Goal: Information Seeking & Learning: Get advice/opinions

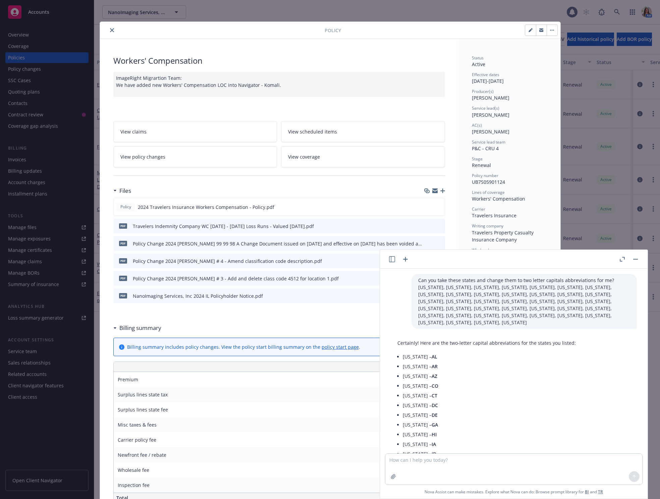
scroll to position [710, 0]
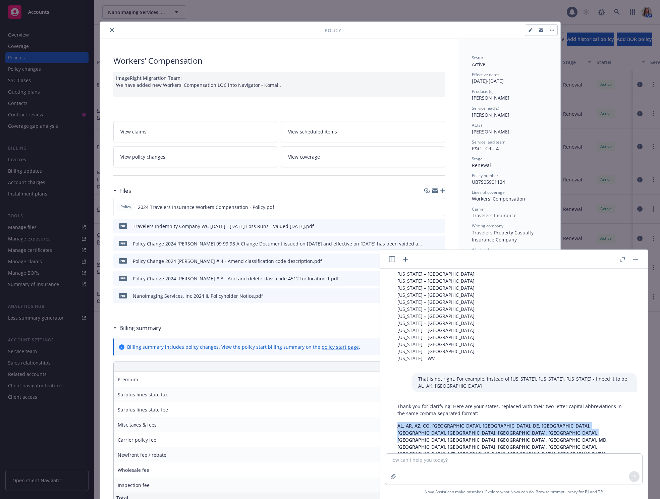
click at [111, 31] on icon "close" at bounding box center [112, 30] width 4 height 4
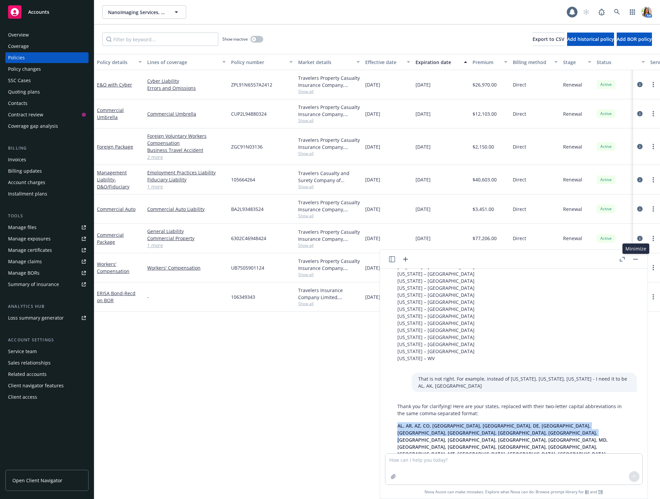
click at [634, 259] on icon "button" at bounding box center [635, 259] width 5 height 1
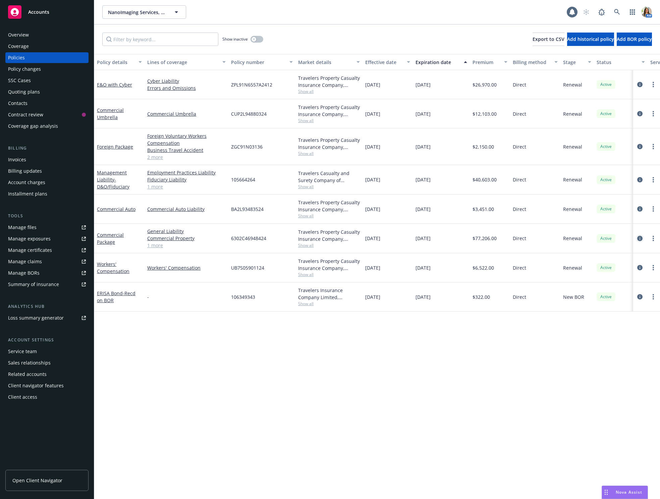
click at [639, 239] on icon "circleInformation" at bounding box center [639, 238] width 5 height 5
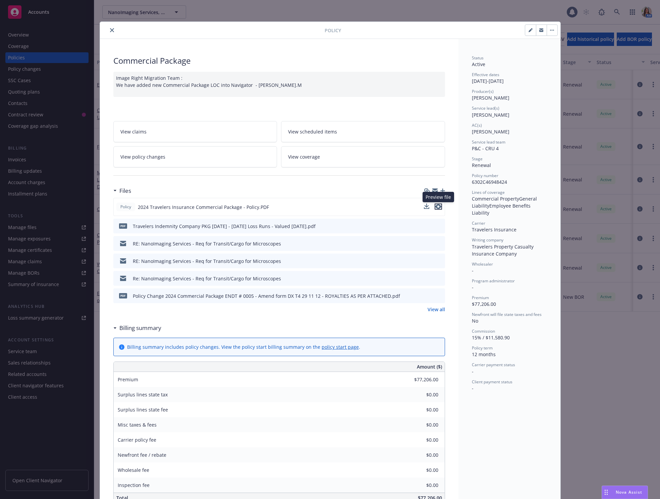
click at [438, 208] on icon "preview file" at bounding box center [438, 206] width 6 height 5
click at [110, 29] on icon "close" at bounding box center [112, 30] width 4 height 4
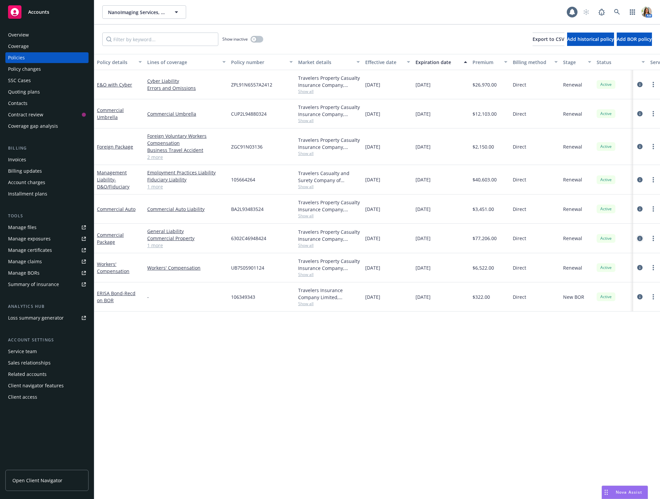
click at [641, 237] on icon "circleInformation" at bounding box center [639, 238] width 5 height 5
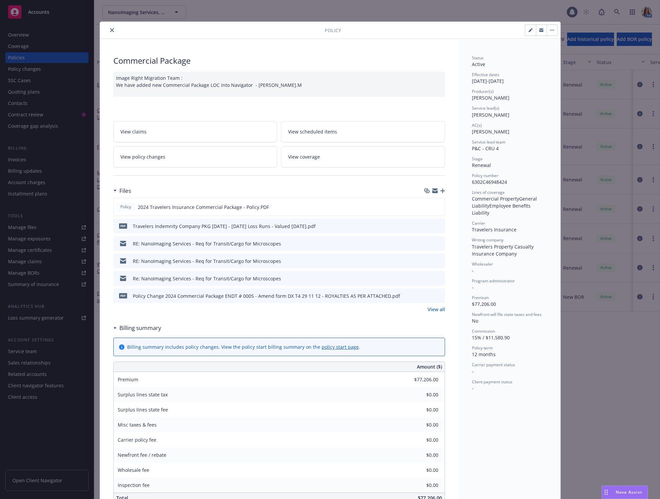
click at [440, 295] on icon "preview file" at bounding box center [439, 295] width 6 height 5
click at [440, 306] on link "View all" at bounding box center [436, 309] width 17 height 7
click at [110, 26] on button "close" at bounding box center [112, 30] width 8 height 8
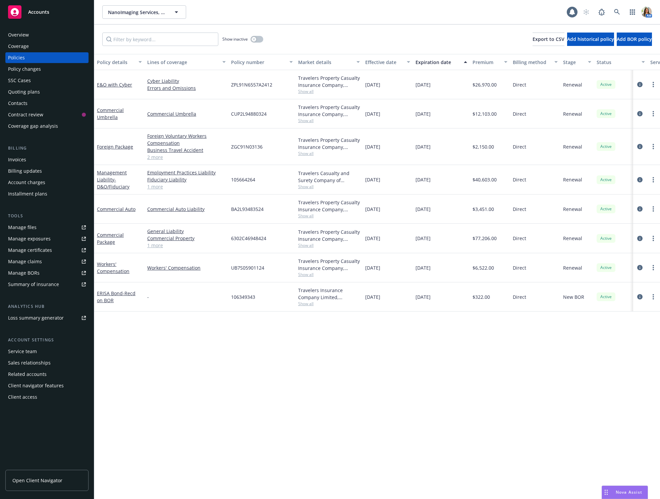
click at [36, 89] on div "Quoting plans" at bounding box center [24, 92] width 32 height 11
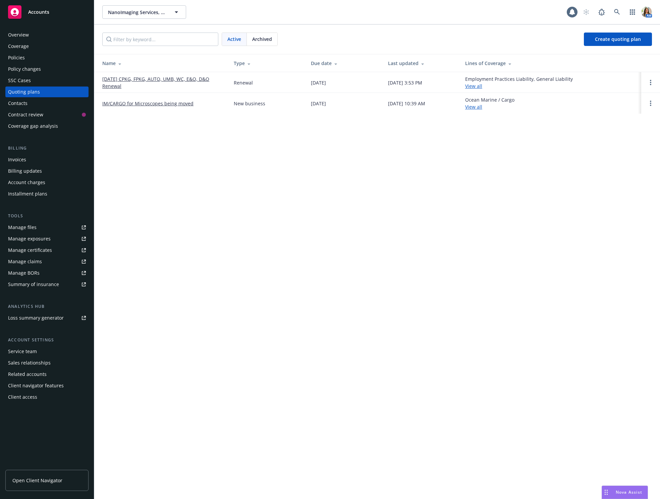
click at [137, 77] on link "09/01/25 CPKG, FPKG, AUTO, UMB, WC, E&O, D&O Renewal" at bounding box center [162, 82] width 121 height 14
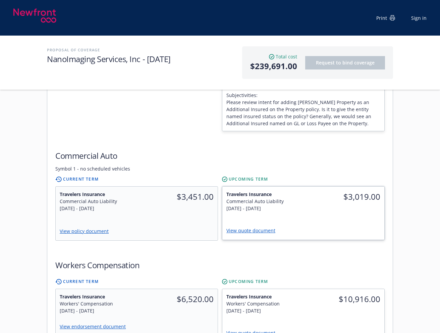
scroll to position [427, 0]
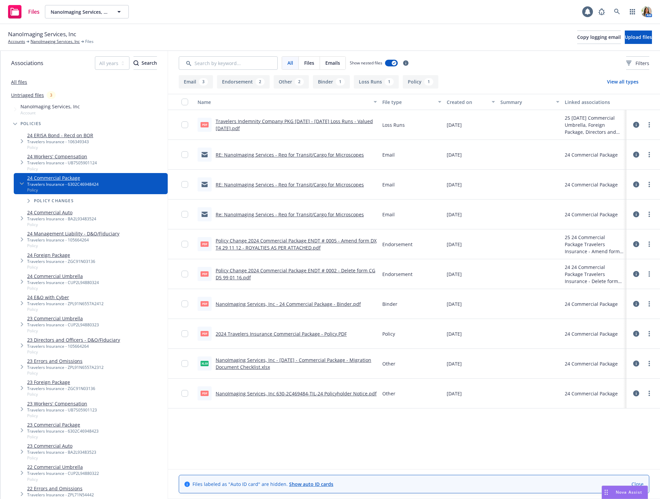
click at [275, 269] on link "Policy Change 2024 Commercial Package ENDT # 0002 - Delete form CG D5 99 01 16.…" at bounding box center [296, 273] width 160 height 13
click at [276, 332] on link "2024 Travelers Insurance Commercial Package - Policy.PDF" at bounding box center [281, 334] width 131 height 6
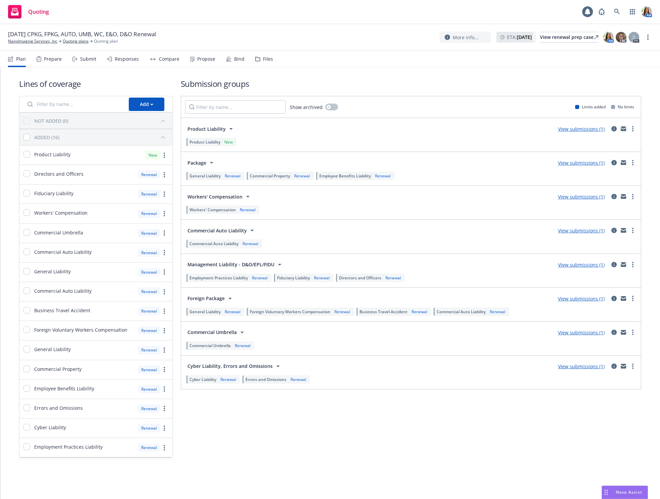
click at [120, 59] on div "Responses" at bounding box center [127, 58] width 24 height 5
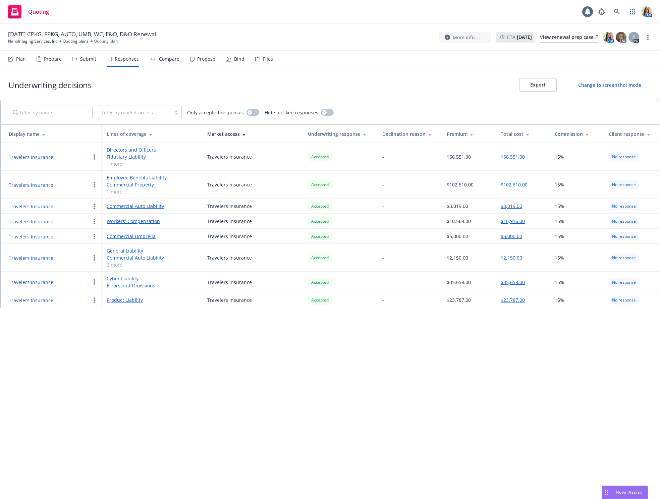
click at [42, 185] on button "Travelers Insurance" at bounding box center [31, 185] width 45 height 7
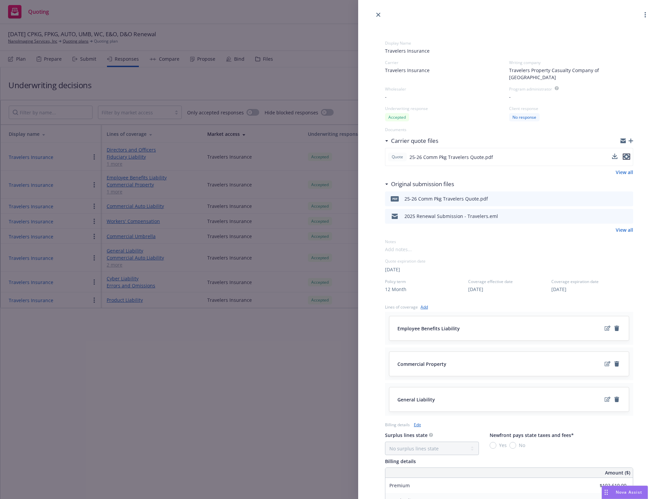
click at [627, 155] on icon "preview file" at bounding box center [627, 157] width 6 height 5
click at [380, 19] on div "Display Name Travelers Insurance Carrier Travelers Insurance Writing company Tr…" at bounding box center [509, 332] width 270 height 627
click at [380, 14] on icon "close" at bounding box center [378, 15] width 4 height 4
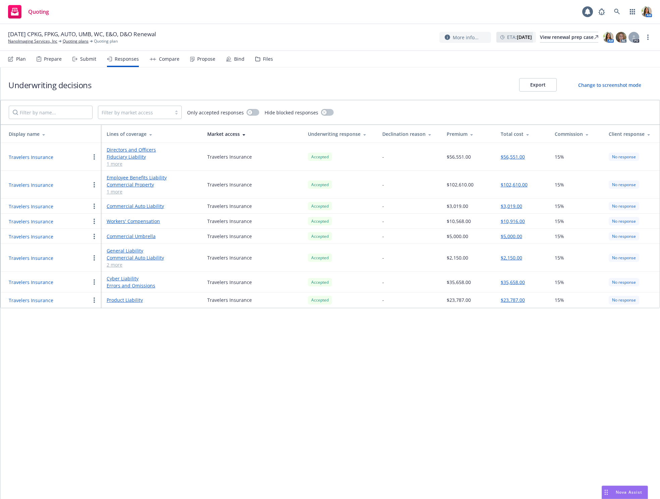
click at [16, 302] on button "Travelers Insurance" at bounding box center [31, 300] width 45 height 7
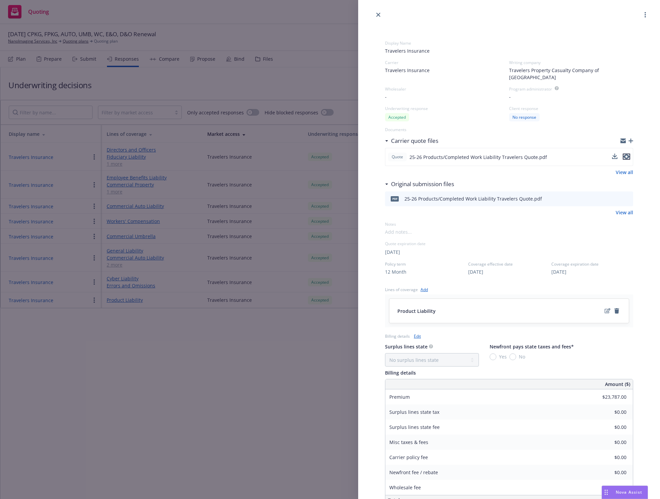
click at [628, 155] on icon "preview file" at bounding box center [627, 157] width 6 height 5
